Goal: Information Seeking & Learning: Compare options

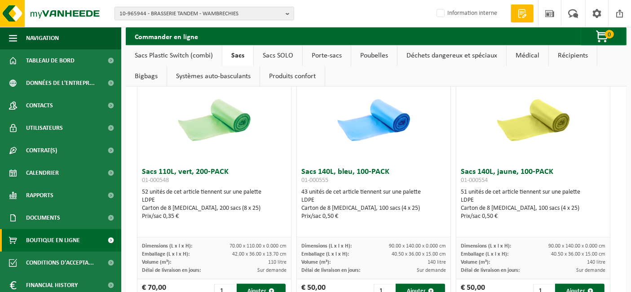
scroll to position [1270, 0]
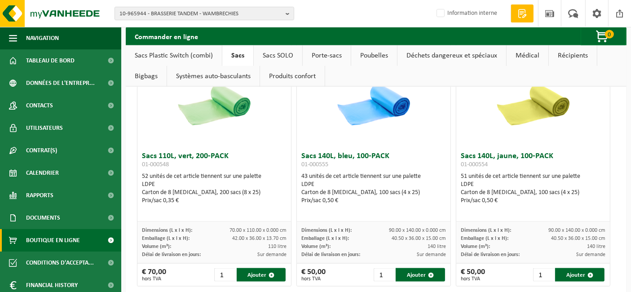
drag, startPoint x: 133, startPoint y: 90, endPoint x: 161, endPoint y: 114, distance: 36.9
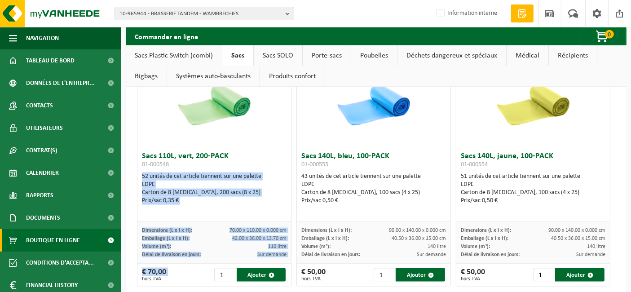
drag, startPoint x: 136, startPoint y: 283, endPoint x: 197, endPoint y: 158, distance: 138.9
click at [259, 158] on h3 "Sacs 110L, vert, 200-PACK 01-000548" at bounding box center [214, 161] width 145 height 18
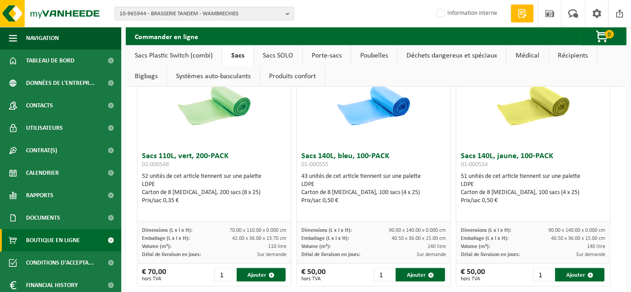
scroll to position [1220, 0]
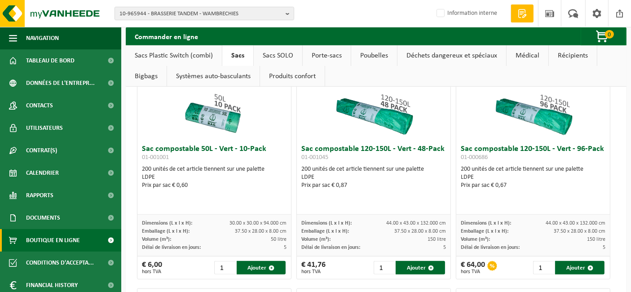
scroll to position [550, 0]
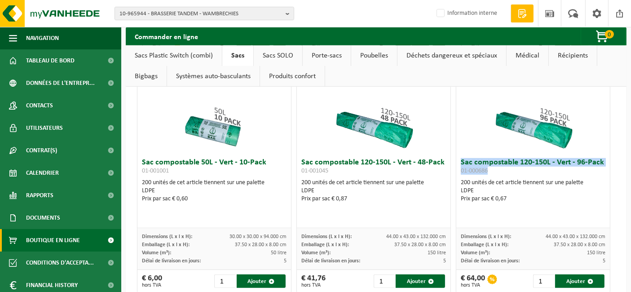
drag, startPoint x: 488, startPoint y: 171, endPoint x: 450, endPoint y: 162, distance: 39.0
click at [456, 162] on div "Sac compostable 120-150L - Vert - 96-Pack 01-000686 200 unités de cet article t…" at bounding box center [532, 191] width 153 height 74
copy h3 "Sac compostable 120-150L - Vert - 96-Pack 01-000686"
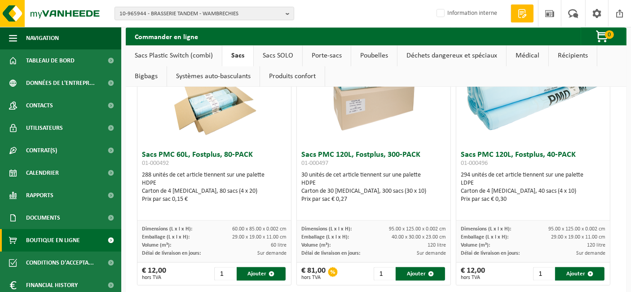
scroll to position [1696, 0]
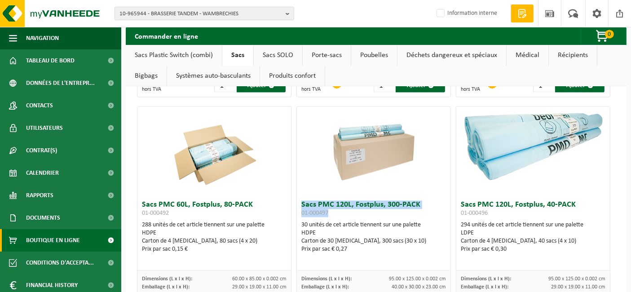
drag, startPoint x: 298, startPoint y: 201, endPoint x: 328, endPoint y: 210, distance: 30.7
click at [328, 210] on h3 "Sacs PMC 120L, Fostplus, 300-PACK 01-000497" at bounding box center [373, 210] width 145 height 18
copy h3 "Sacs PMC 120L, Fostplus, 300-PACK 01-000497"
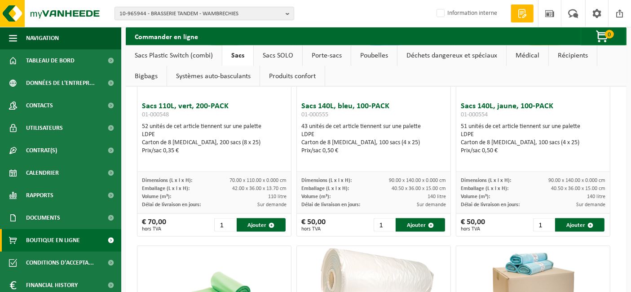
scroll to position [1297, 0]
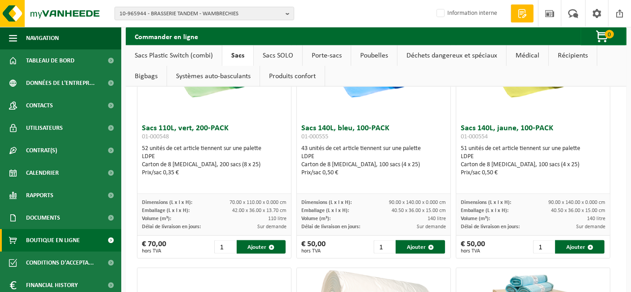
click at [460, 126] on h3 "Sacs 140L, jaune, 100-PACK 01-000554" at bounding box center [532, 133] width 145 height 18
drag, startPoint x: 456, startPoint y: 126, endPoint x: 484, endPoint y: 132, distance: 28.2
click at [484, 132] on h3 "Sacs 140L, jaune, 100-PACK 01-000554" at bounding box center [532, 133] width 145 height 18
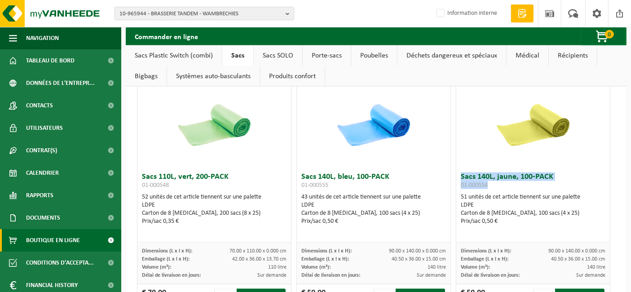
scroll to position [1246, 0]
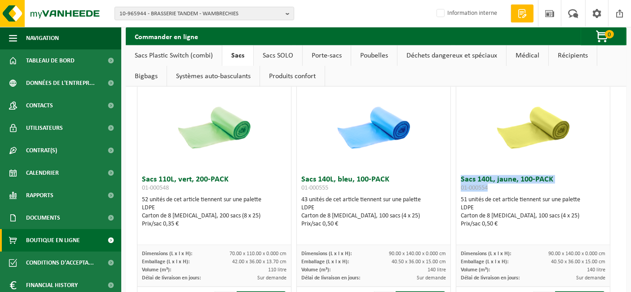
copy h3 "Sacs 140L, jaune, 100-PACK 01-000554"
